Goal: Information Seeking & Learning: Check status

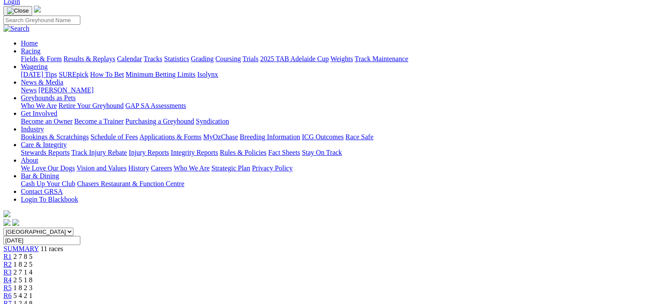
scroll to position [43, 0]
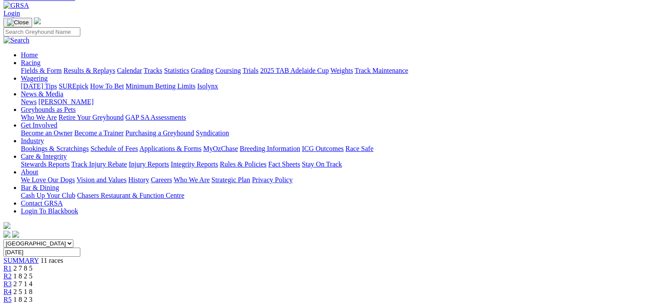
click at [12, 273] on span "R2" at bounding box center [7, 276] width 8 height 7
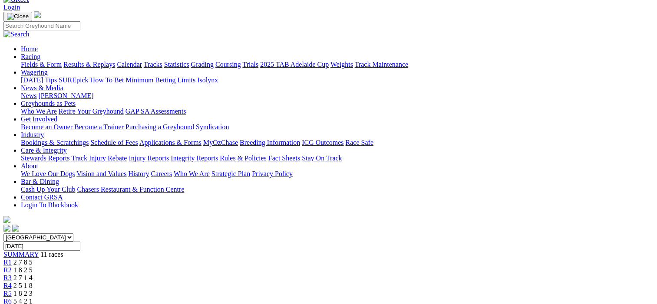
scroll to position [43, 0]
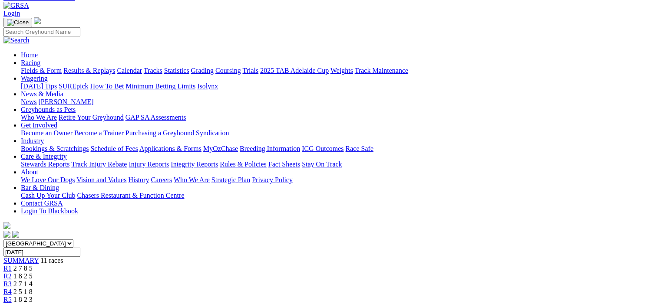
click at [12, 280] on span "R3" at bounding box center [7, 283] width 8 height 7
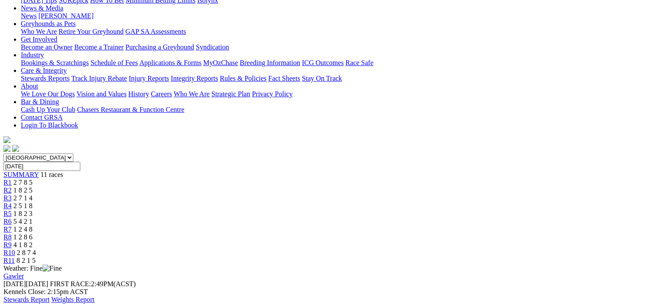
scroll to position [43, 0]
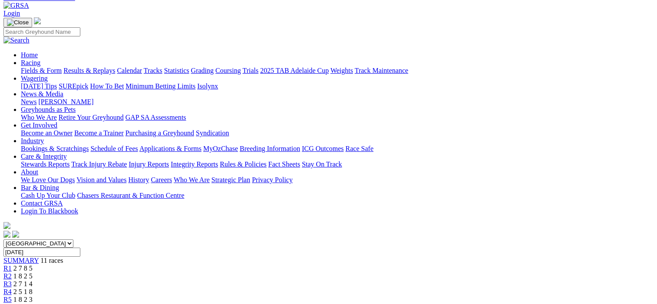
click at [12, 288] on span "R4" at bounding box center [7, 291] width 8 height 7
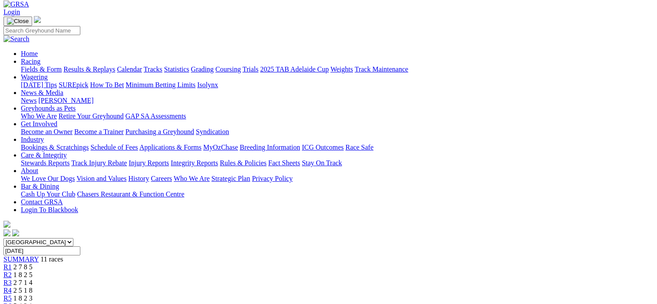
scroll to position [43, 0]
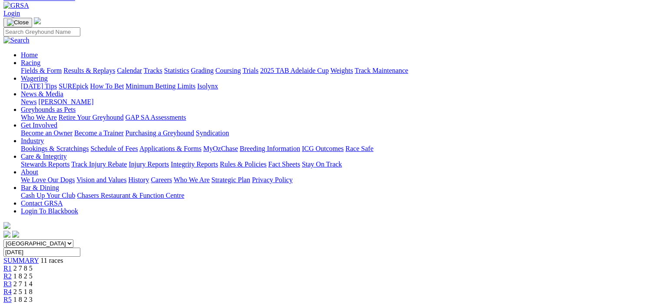
click at [12, 296] on span "R5" at bounding box center [7, 299] width 8 height 7
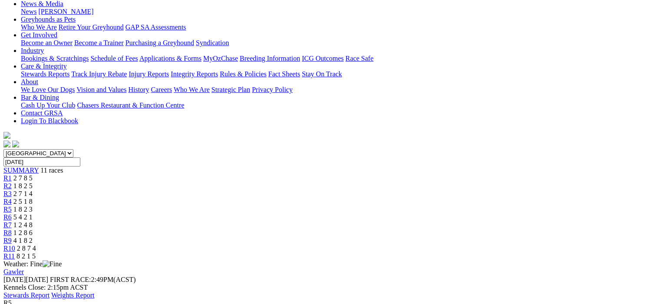
scroll to position [43, 0]
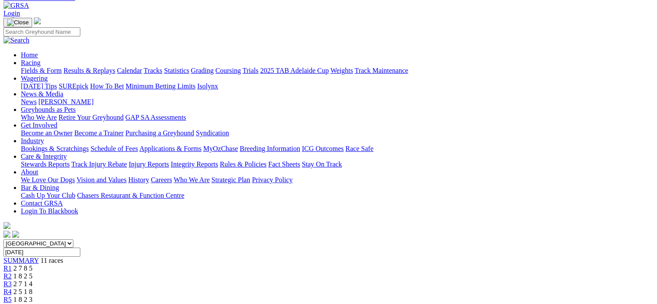
click at [12, 304] on span "R6" at bounding box center [7, 307] width 8 height 7
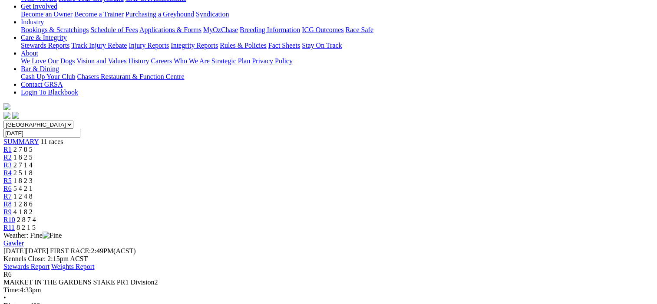
scroll to position [87, 0]
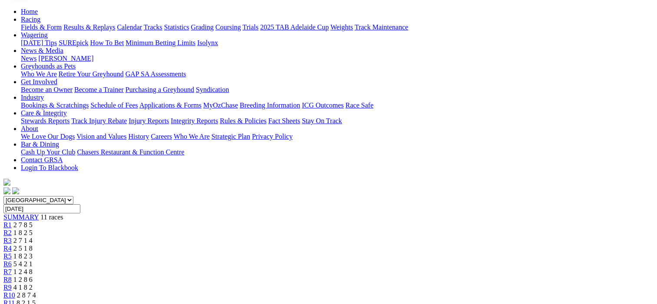
click at [12, 268] on span "R7" at bounding box center [7, 271] width 8 height 7
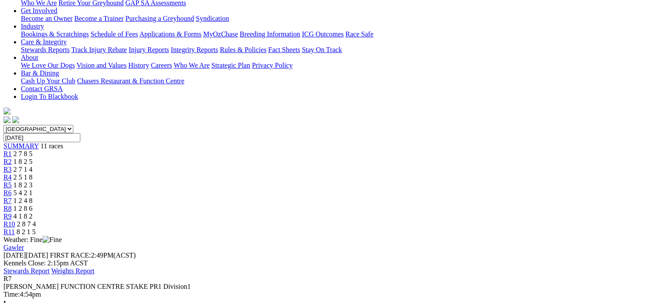
scroll to position [87, 0]
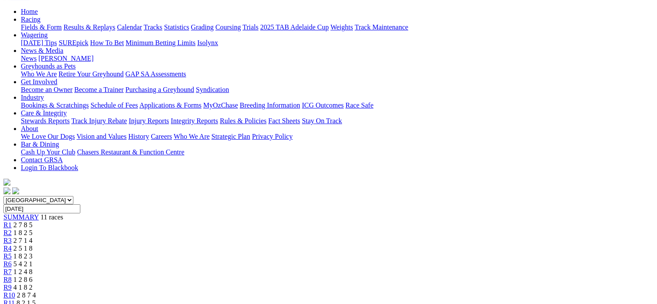
click at [12, 276] on span "R8" at bounding box center [7, 279] width 8 height 7
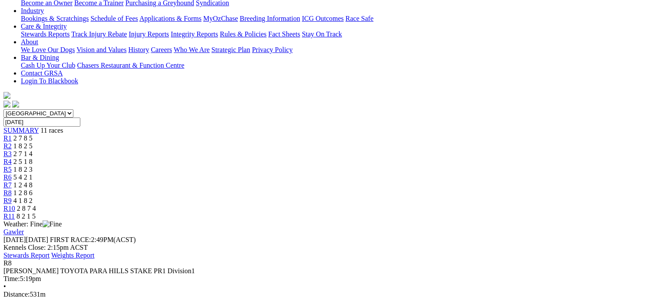
scroll to position [43, 0]
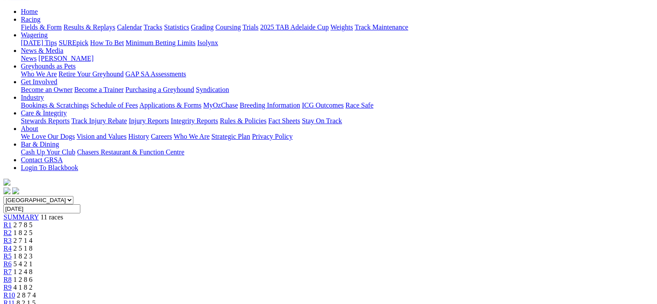
scroll to position [87, 0]
click at [15, 292] on span "R10" at bounding box center [9, 295] width 12 height 7
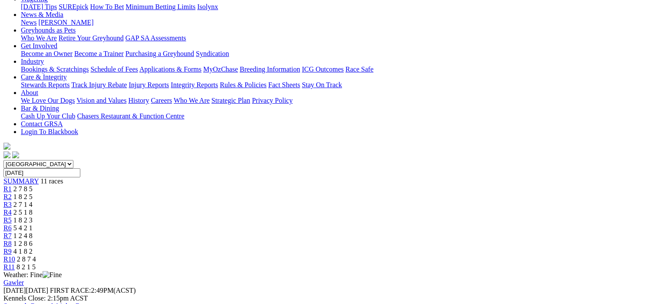
scroll to position [43, 0]
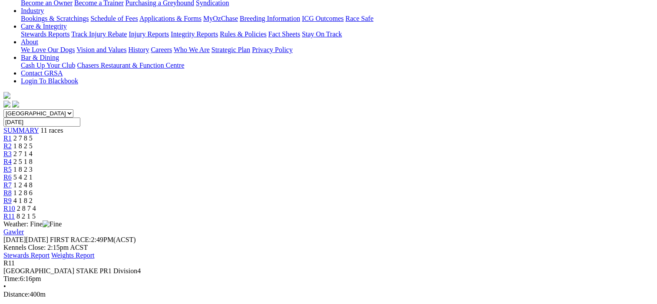
scroll to position [217, 0]
